Goal: Register for event/course

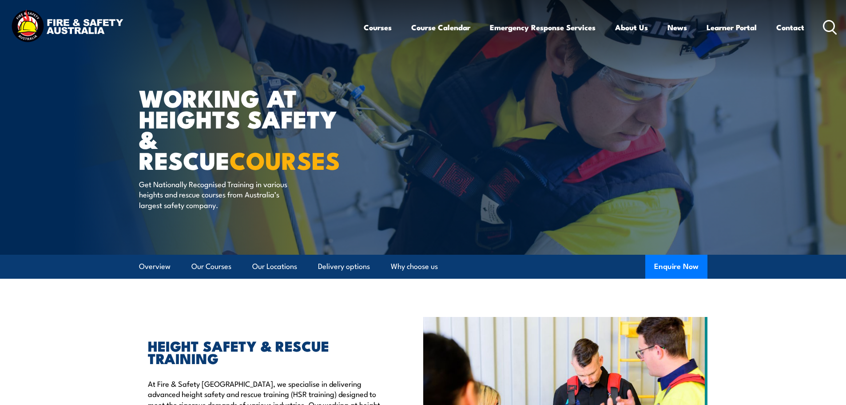
click at [432, 27] on link "Course Calendar" at bounding box center [440, 28] width 59 height 24
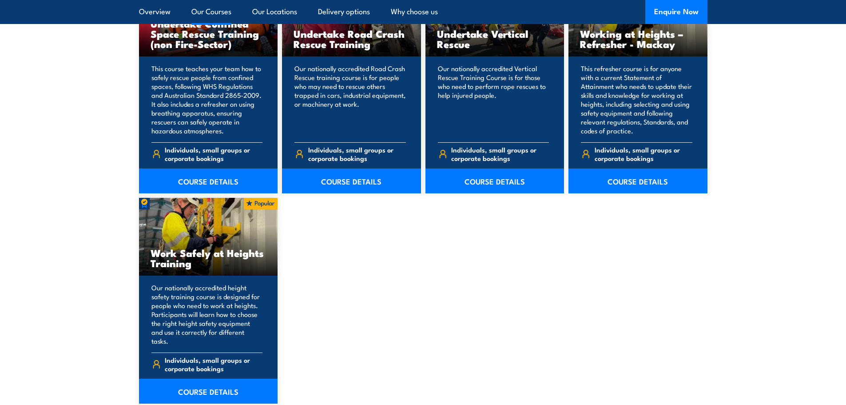
scroll to position [1022, 0]
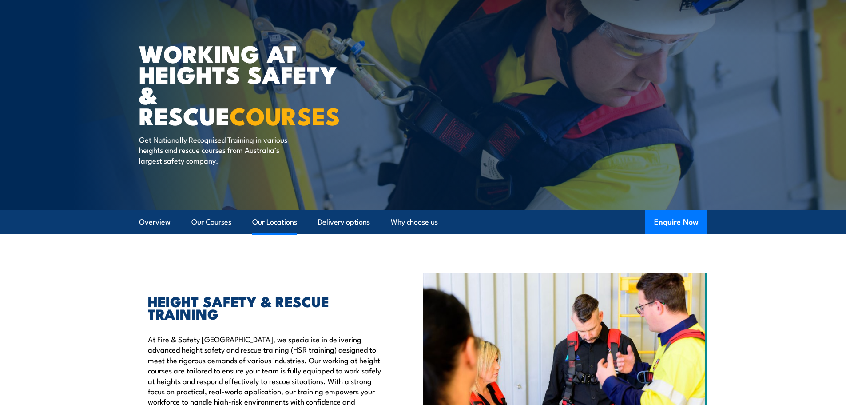
click at [283, 221] on link "Our Locations" at bounding box center [274, 222] width 45 height 24
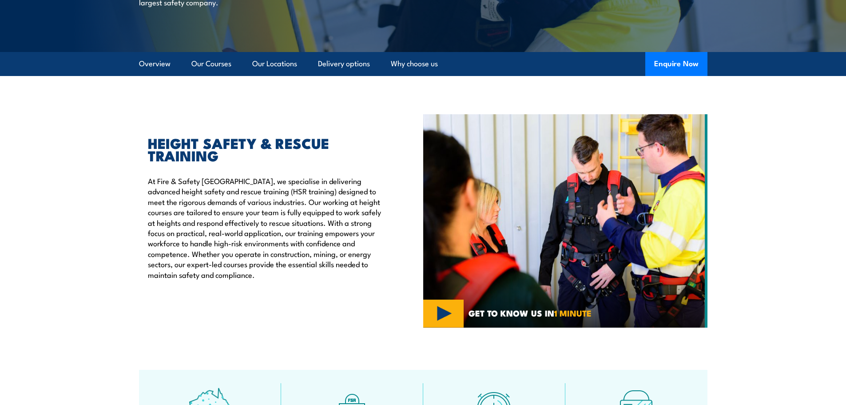
scroll to position [101, 0]
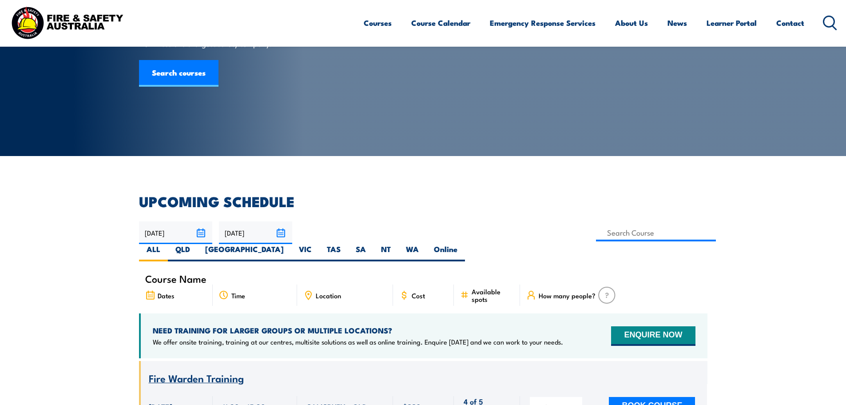
scroll to position [89, 0]
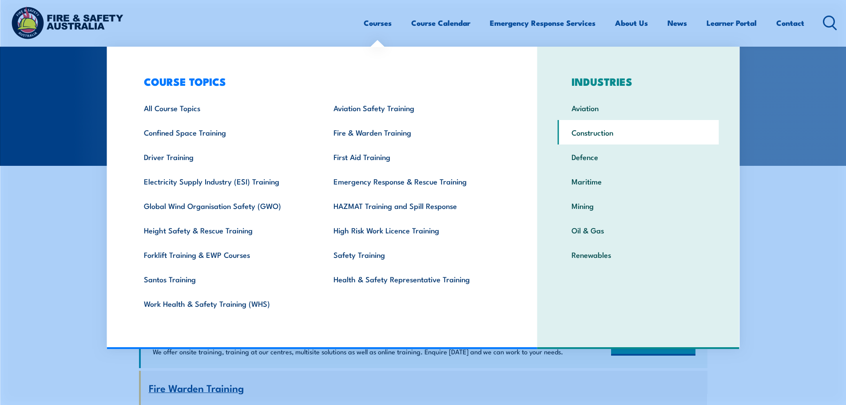
click at [593, 133] on link "Construction" at bounding box center [638, 132] width 161 height 24
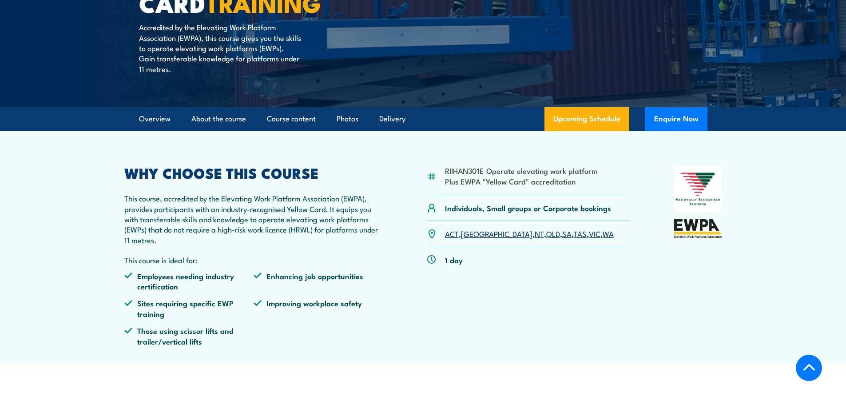
scroll to position [222, 0]
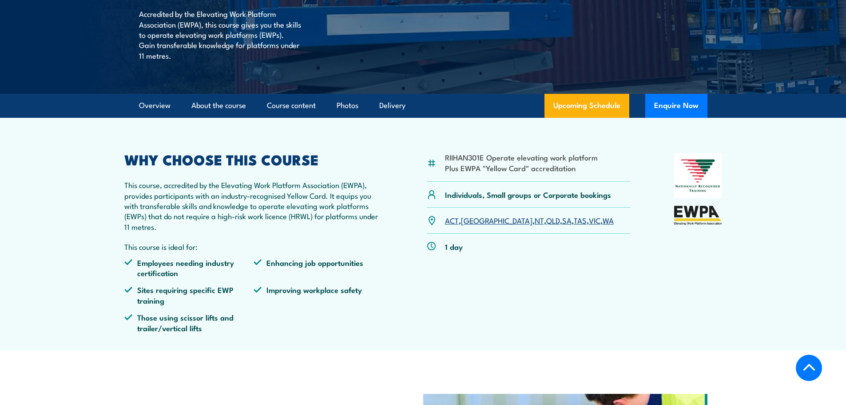
click at [562, 220] on link "SA" at bounding box center [566, 220] width 9 height 11
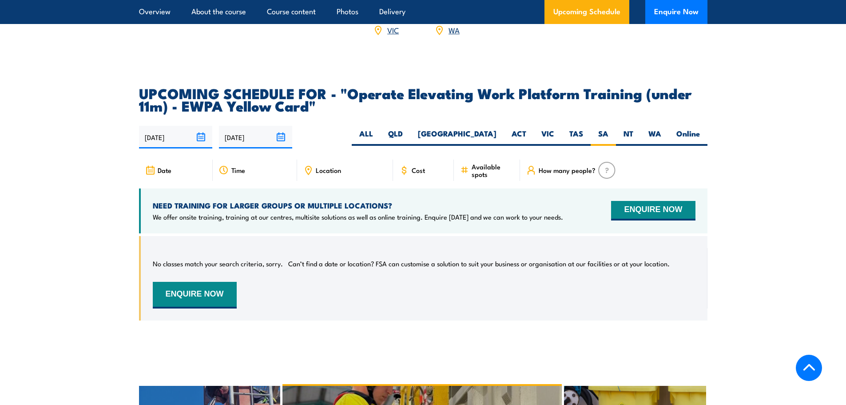
scroll to position [1351, 0]
